Goal: Navigation & Orientation: Find specific page/section

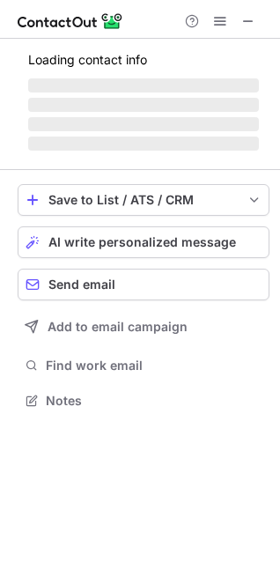
scroll to position [427, 280]
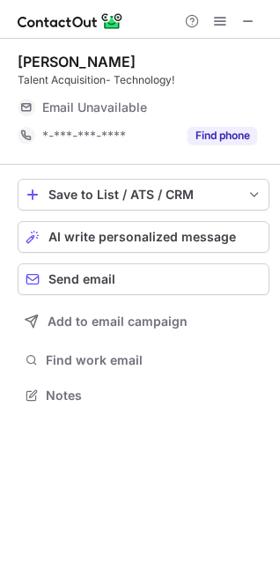
scroll to position [9, 9]
